Goal: Transaction & Acquisition: Register for event/course

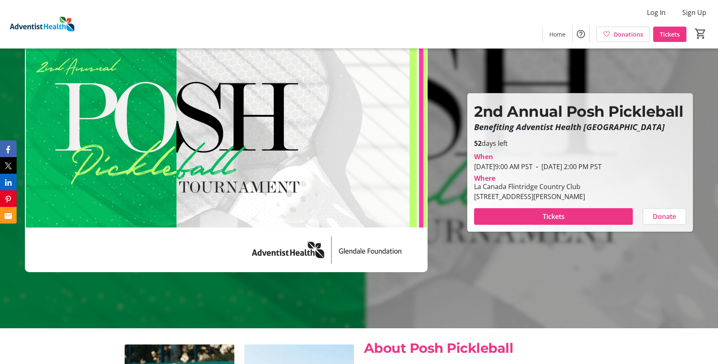
scroll to position [38, 0]
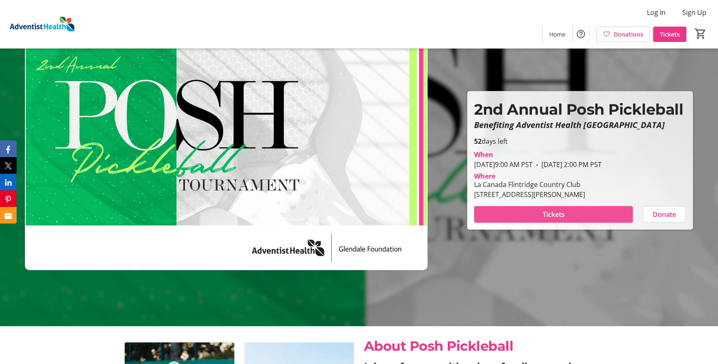
click at [556, 217] on span "Tickets" at bounding box center [553, 214] width 22 height 10
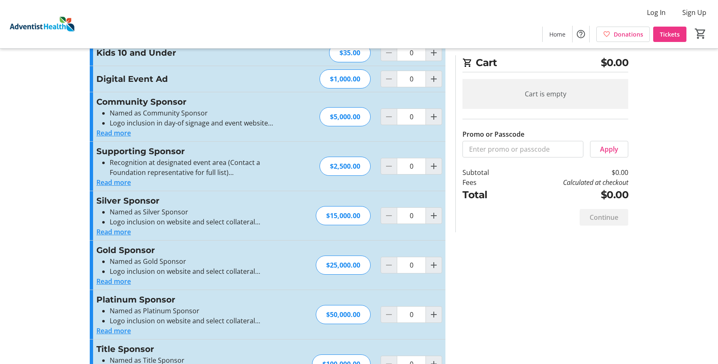
scroll to position [90, 0]
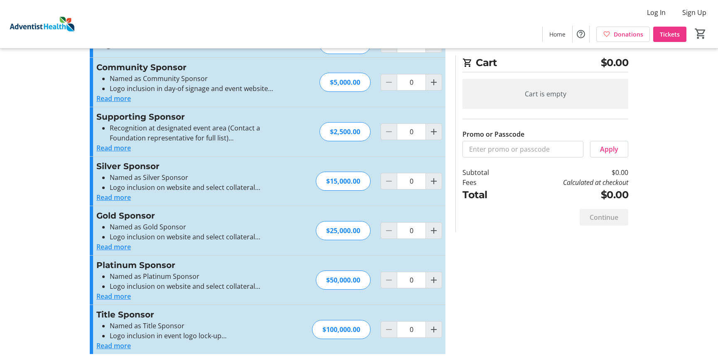
click at [120, 200] on button "Read more" at bounding box center [113, 197] width 34 height 10
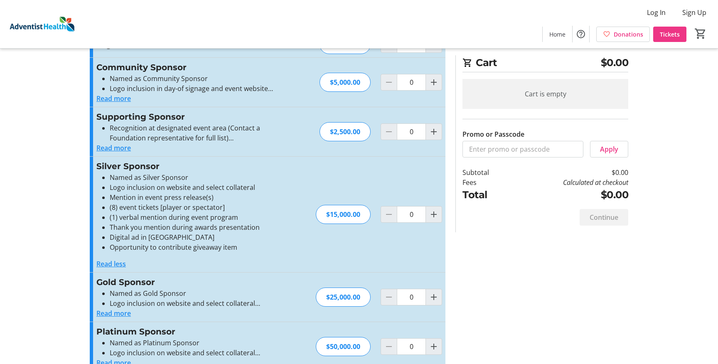
click at [119, 149] on button "Read more" at bounding box center [113, 148] width 34 height 10
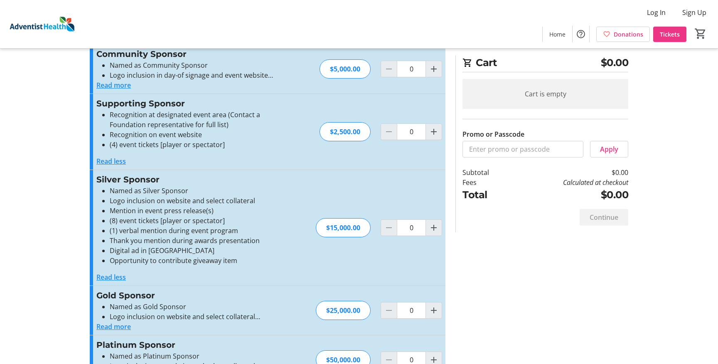
scroll to position [105, 0]
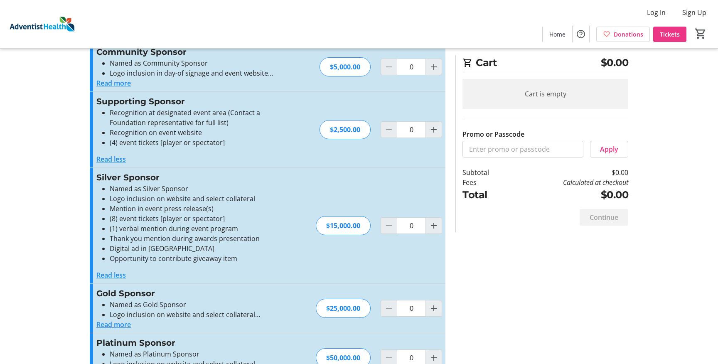
click at [117, 275] on button "Read less" at bounding box center [110, 275] width 29 height 10
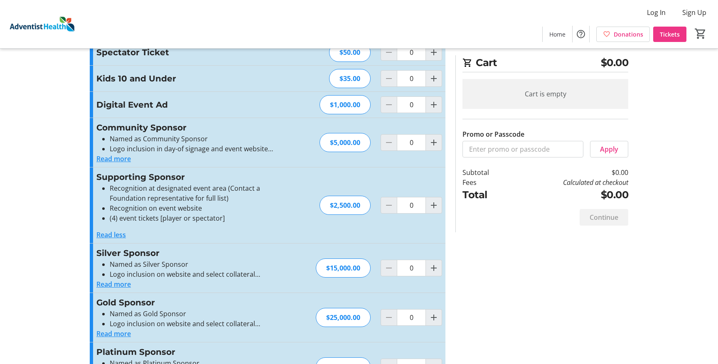
scroll to position [0, 0]
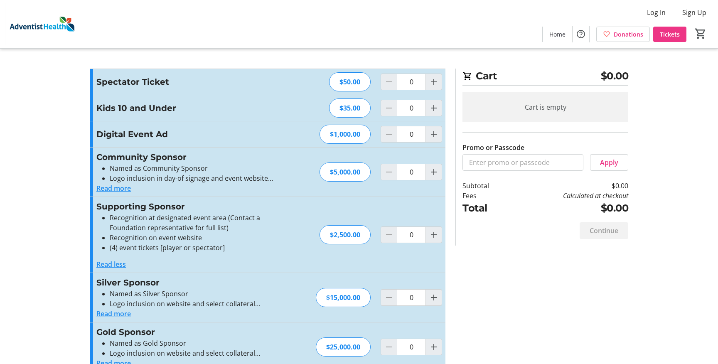
click at [115, 187] on button "Read more" at bounding box center [113, 188] width 34 height 10
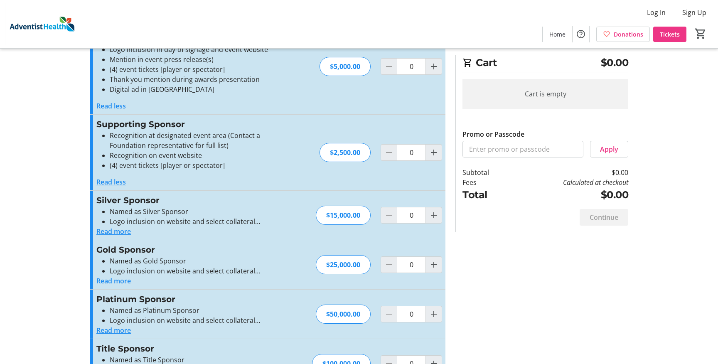
scroll to position [163, 0]
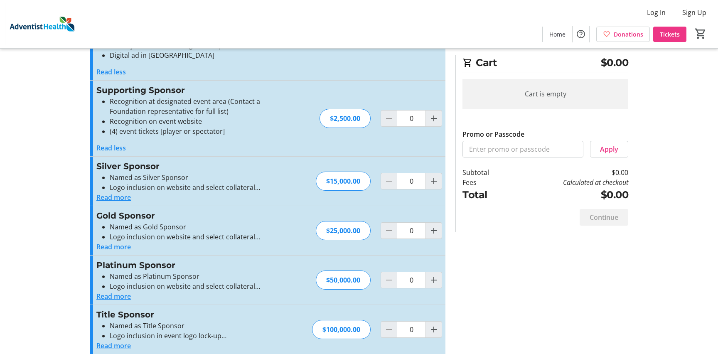
click at [112, 346] on button "Read more" at bounding box center [113, 346] width 34 height 10
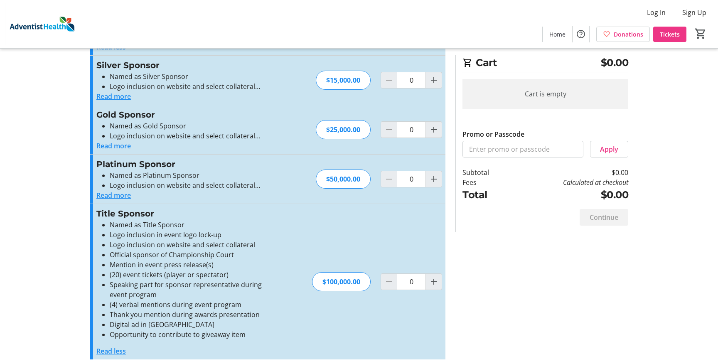
scroll to position [0, 0]
